Goal: Task Accomplishment & Management: Use online tool/utility

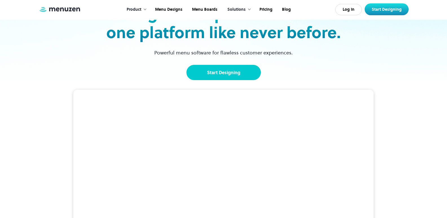
click at [221, 73] on link "Start Designing" at bounding box center [224, 72] width 75 height 15
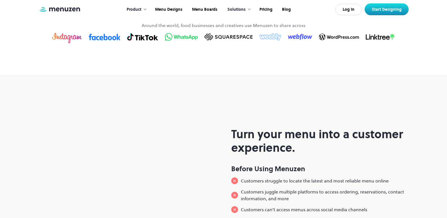
scroll to position [367, 0]
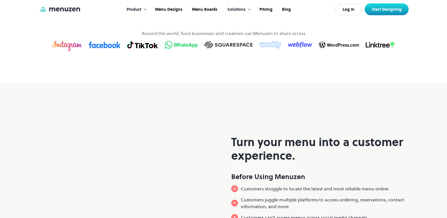
click at [141, 49] on img at bounding box center [142, 44] width 31 height 9
click at [137, 49] on img at bounding box center [142, 44] width 31 height 9
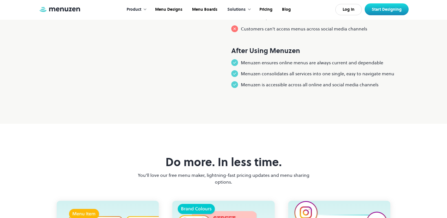
scroll to position [564, 0]
